Goal: Task Accomplishment & Management: Complete application form

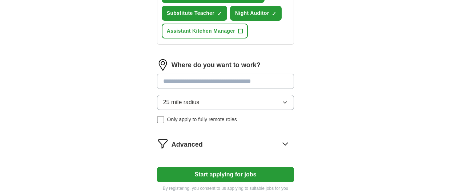
scroll to position [374, 0]
click at [273, 78] on input at bounding box center [225, 81] width 137 height 15
type input "*"
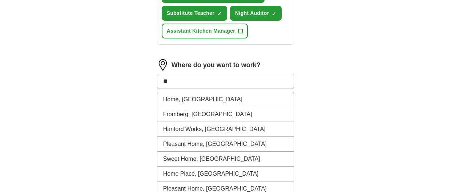
type input "*"
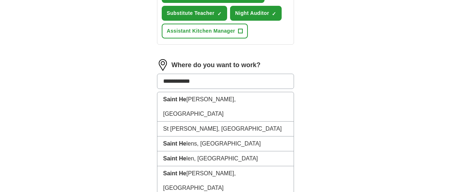
type input "**********"
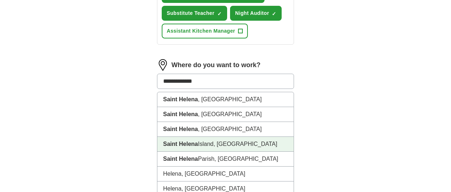
click at [203, 143] on li "[GEOGRAPHIC_DATA], [GEOGRAPHIC_DATA]" at bounding box center [225, 144] width 137 height 15
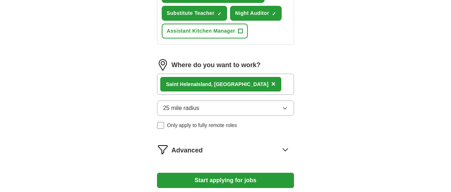
type input "[EMAIL_ADDRESS][DOMAIN_NAME]"
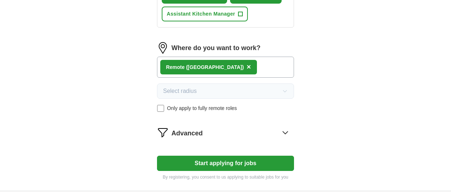
scroll to position [399, 0]
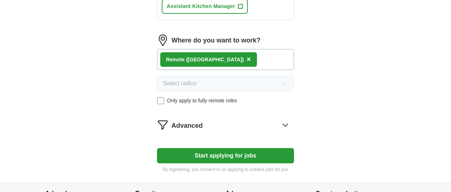
click at [232, 159] on button "Start applying for jobs" at bounding box center [225, 155] width 137 height 15
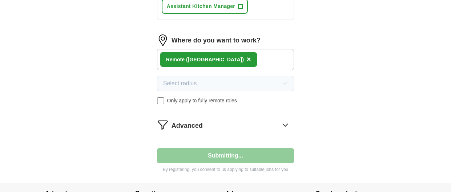
select select "**"
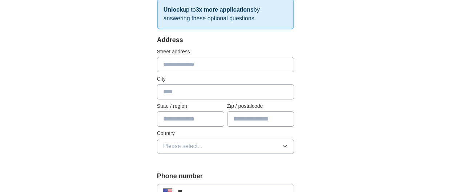
scroll to position [132, 0]
click at [180, 62] on input "text" at bounding box center [225, 64] width 137 height 15
type input "**********"
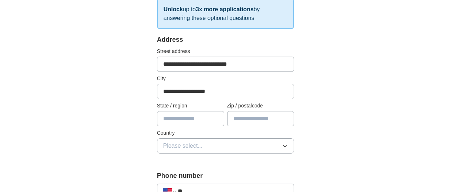
type input "**"
type input "*****"
type input "**********"
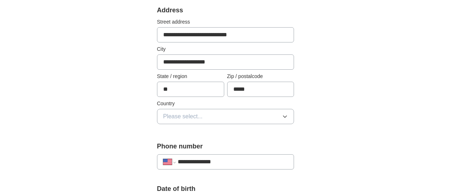
scroll to position [164, 0]
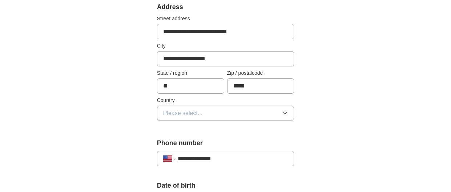
click at [233, 113] on button "Please select..." at bounding box center [225, 113] width 137 height 15
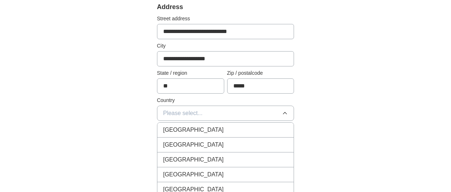
click at [220, 146] on div "[GEOGRAPHIC_DATA]" at bounding box center [225, 145] width 125 height 9
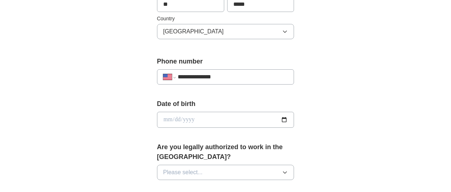
scroll to position [269, 0]
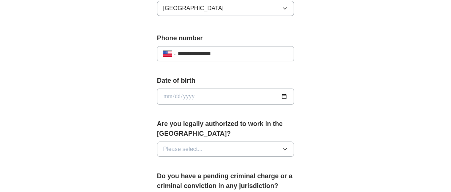
click at [215, 96] on input "date" at bounding box center [225, 97] width 137 height 16
type input "**********"
click at [242, 151] on button "Please select..." at bounding box center [225, 149] width 137 height 15
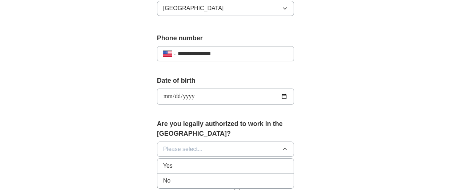
click at [218, 162] on div "Yes" at bounding box center [225, 166] width 125 height 9
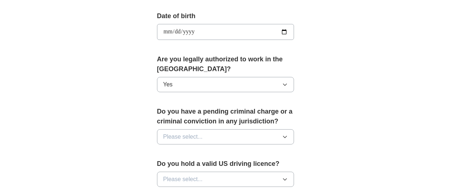
scroll to position [334, 0]
click at [283, 137] on icon "button" at bounding box center [285, 137] width 6 height 6
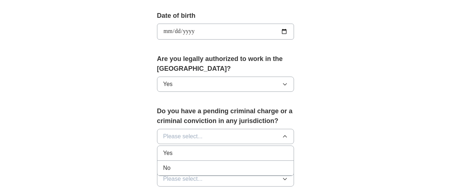
click at [188, 172] on li "No" at bounding box center [225, 168] width 137 height 15
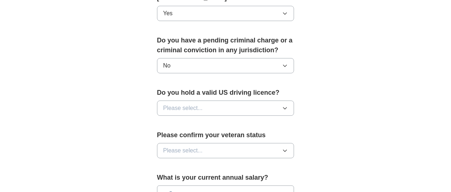
scroll to position [406, 0]
click at [286, 107] on icon "button" at bounding box center [285, 108] width 6 height 6
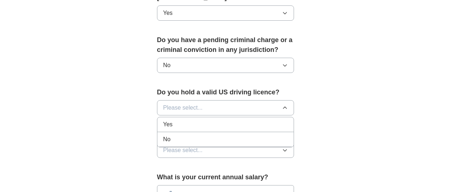
click at [206, 123] on div "Yes" at bounding box center [225, 124] width 125 height 9
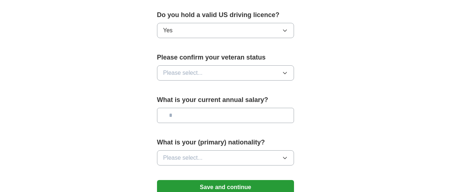
scroll to position [490, 0]
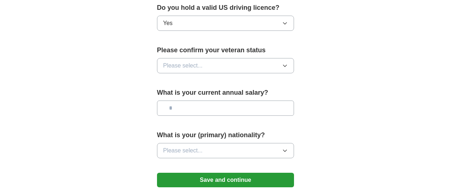
click at [287, 65] on icon "button" at bounding box center [285, 66] width 6 height 6
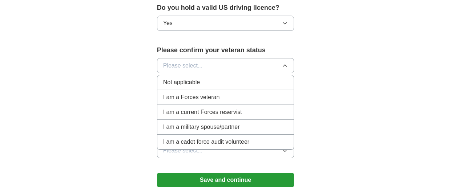
click at [224, 85] on div "Not applicable" at bounding box center [225, 82] width 125 height 9
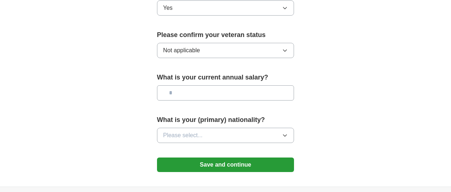
scroll to position [527, 0]
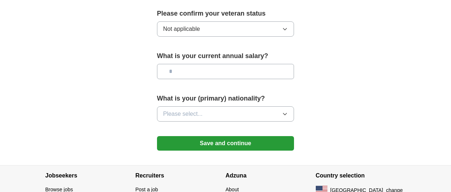
click at [285, 111] on icon "button" at bounding box center [285, 114] width 6 height 6
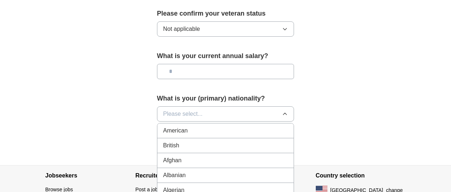
click at [218, 133] on div "American" at bounding box center [225, 130] width 125 height 9
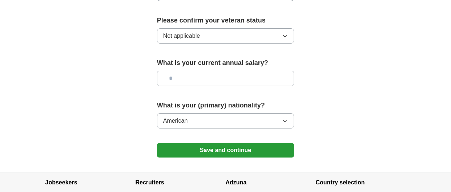
scroll to position [540, 0]
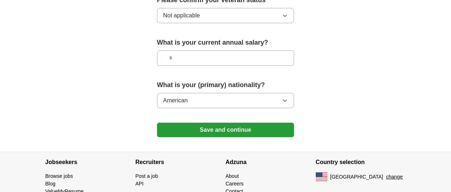
click at [233, 132] on button "Save and continue" at bounding box center [225, 130] width 137 height 15
